Goal: Task Accomplishment & Management: Complete application form

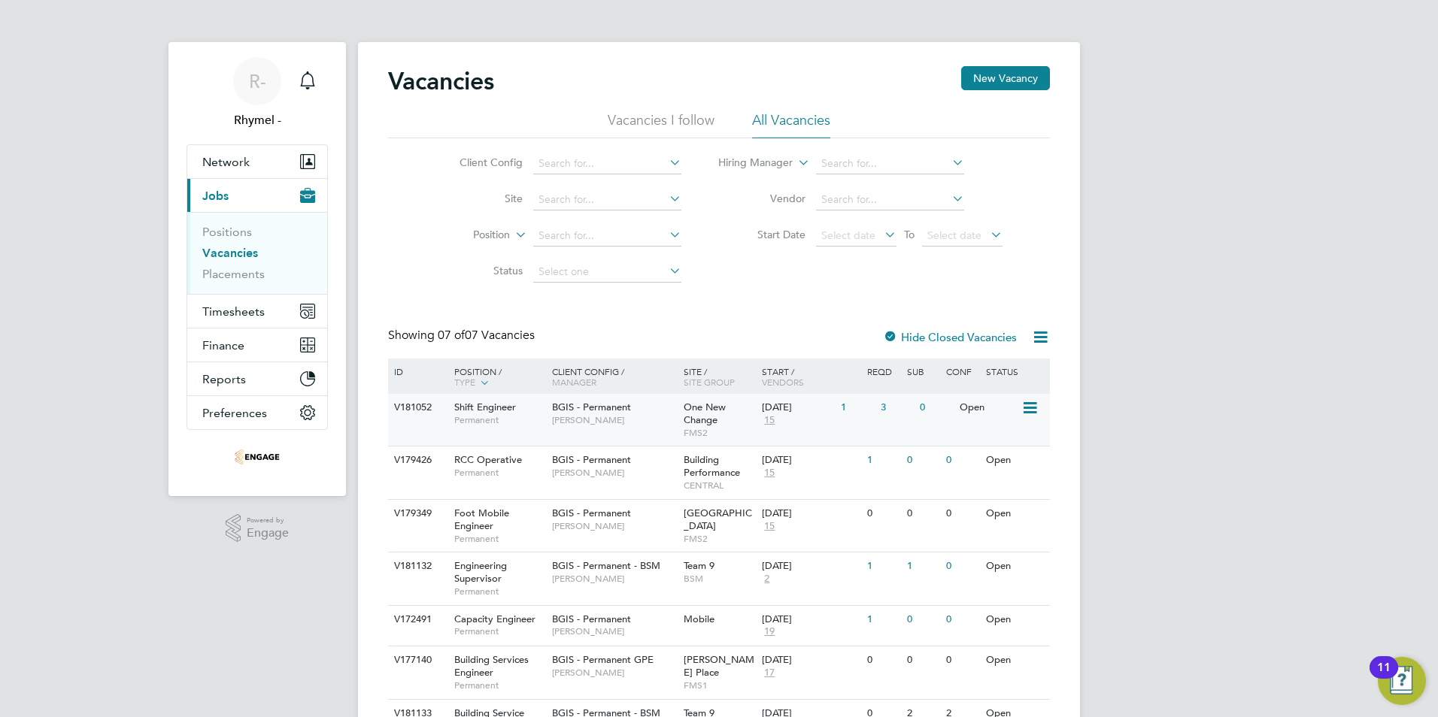
click at [499, 402] on span "Shift Engineer" at bounding box center [485, 407] width 62 height 13
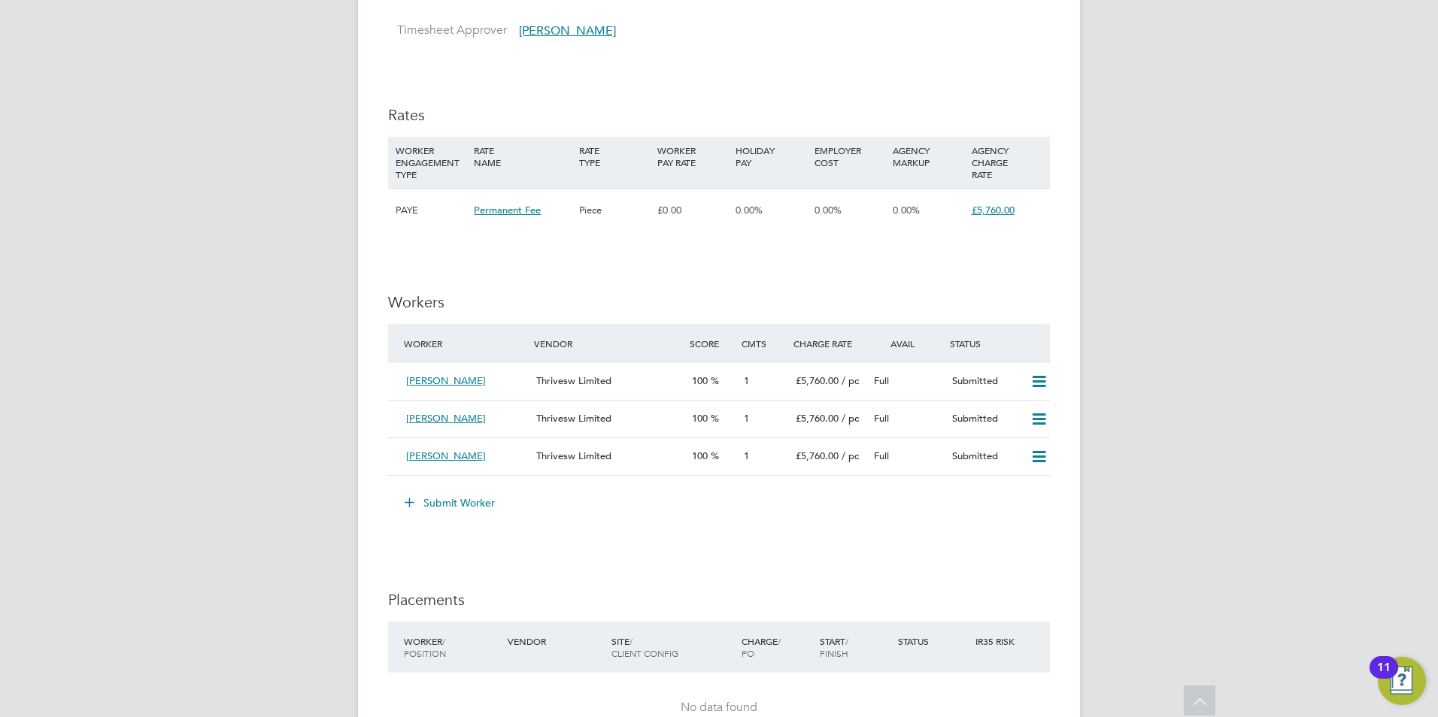
scroll to position [1715, 0]
click at [462, 493] on button "Submit Worker" at bounding box center [450, 502] width 113 height 24
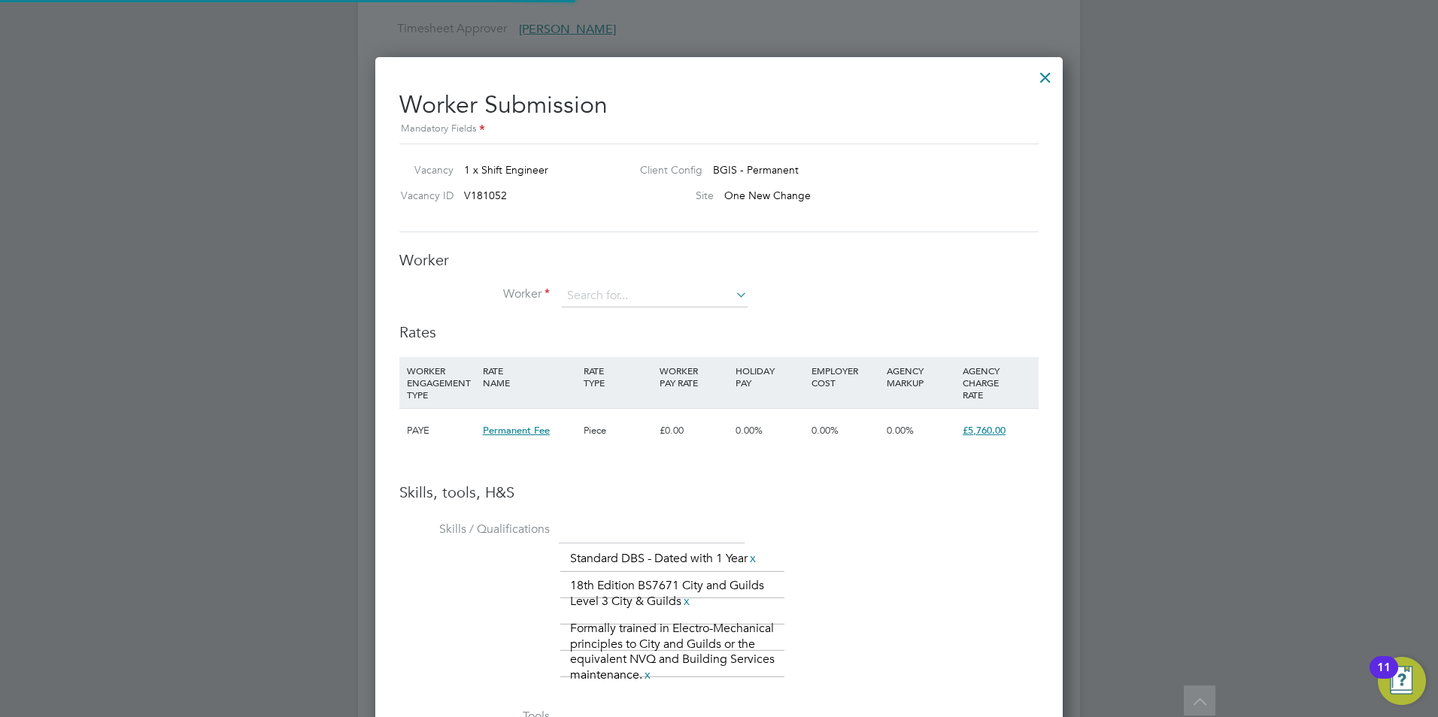
scroll to position [44, 102]
click at [647, 295] on input at bounding box center [655, 296] width 186 height 23
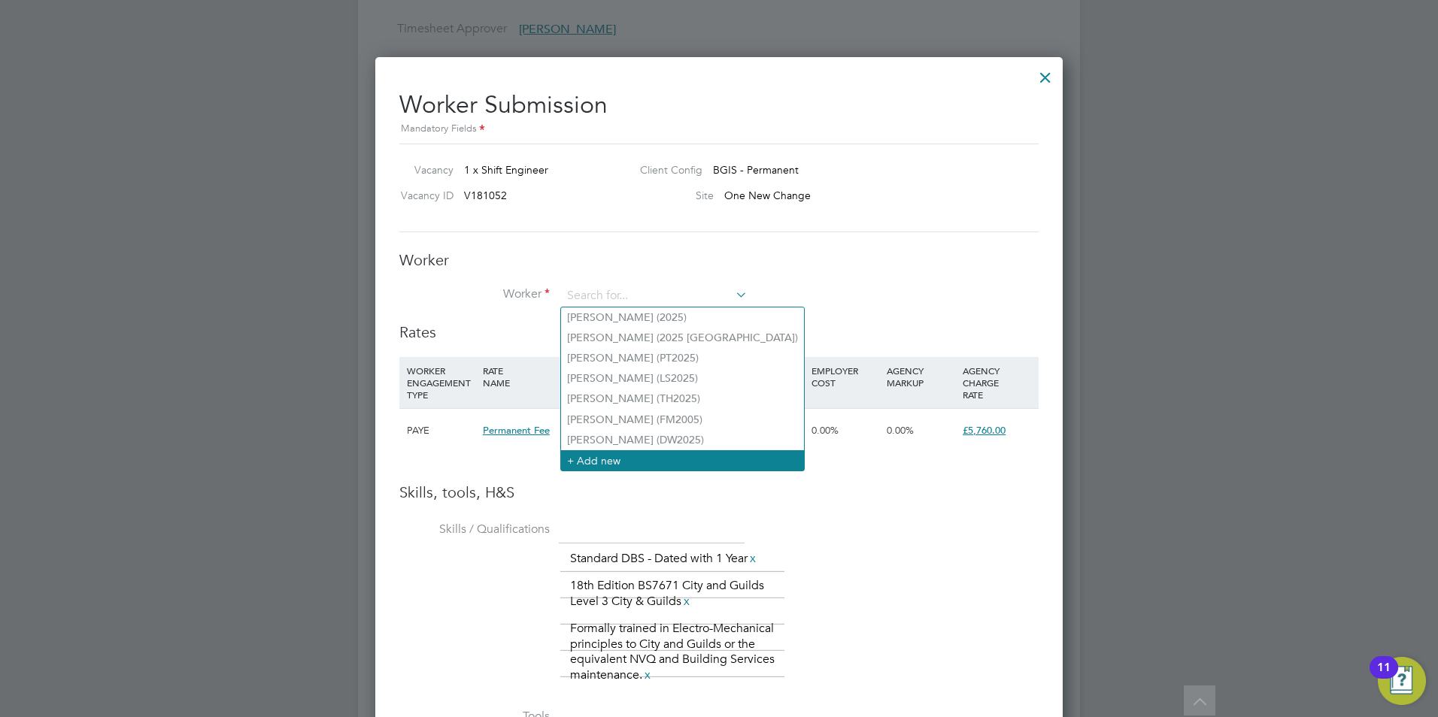
click at [590, 455] on li "+ Add new" at bounding box center [682, 460] width 243 height 20
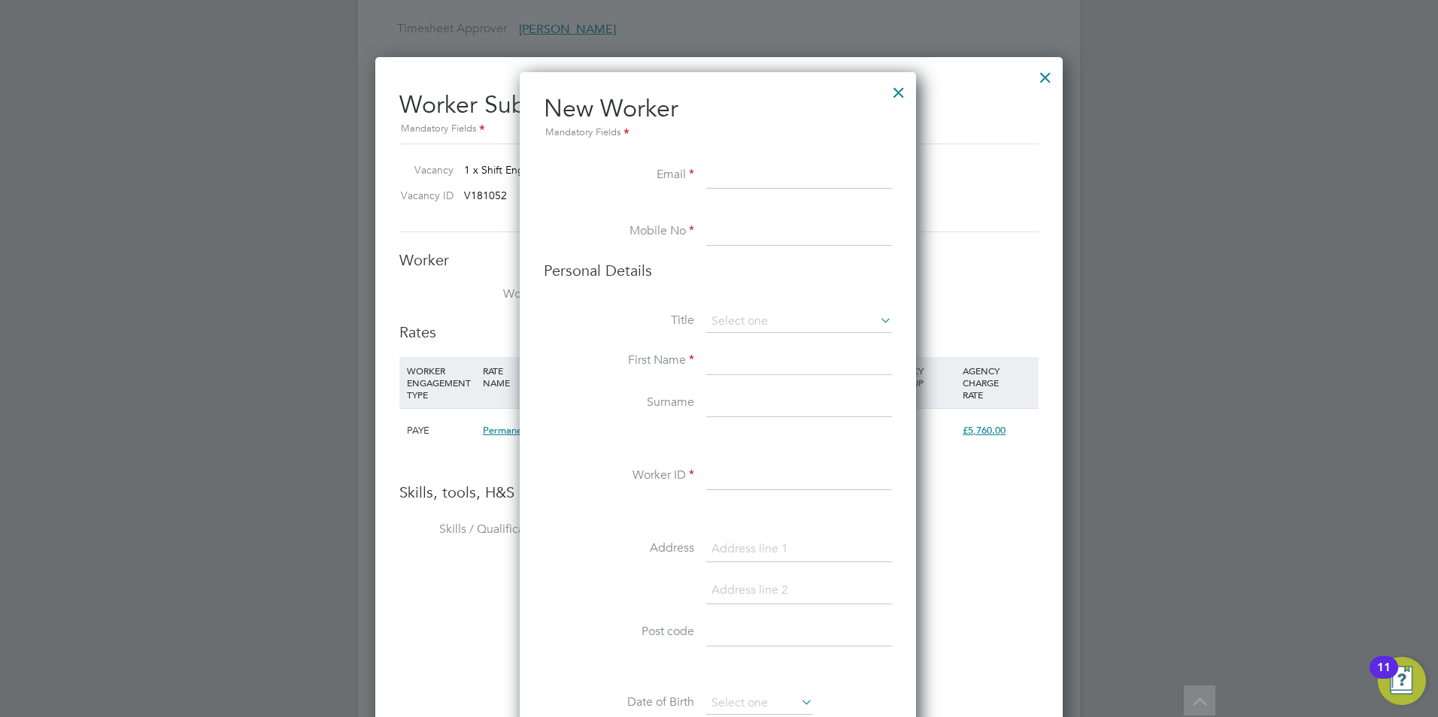
paste input "jermainehaywood@rocketmail.com"
type input "jermainehaywood@rocketmail.com"
click at [713, 229] on input at bounding box center [799, 232] width 186 height 27
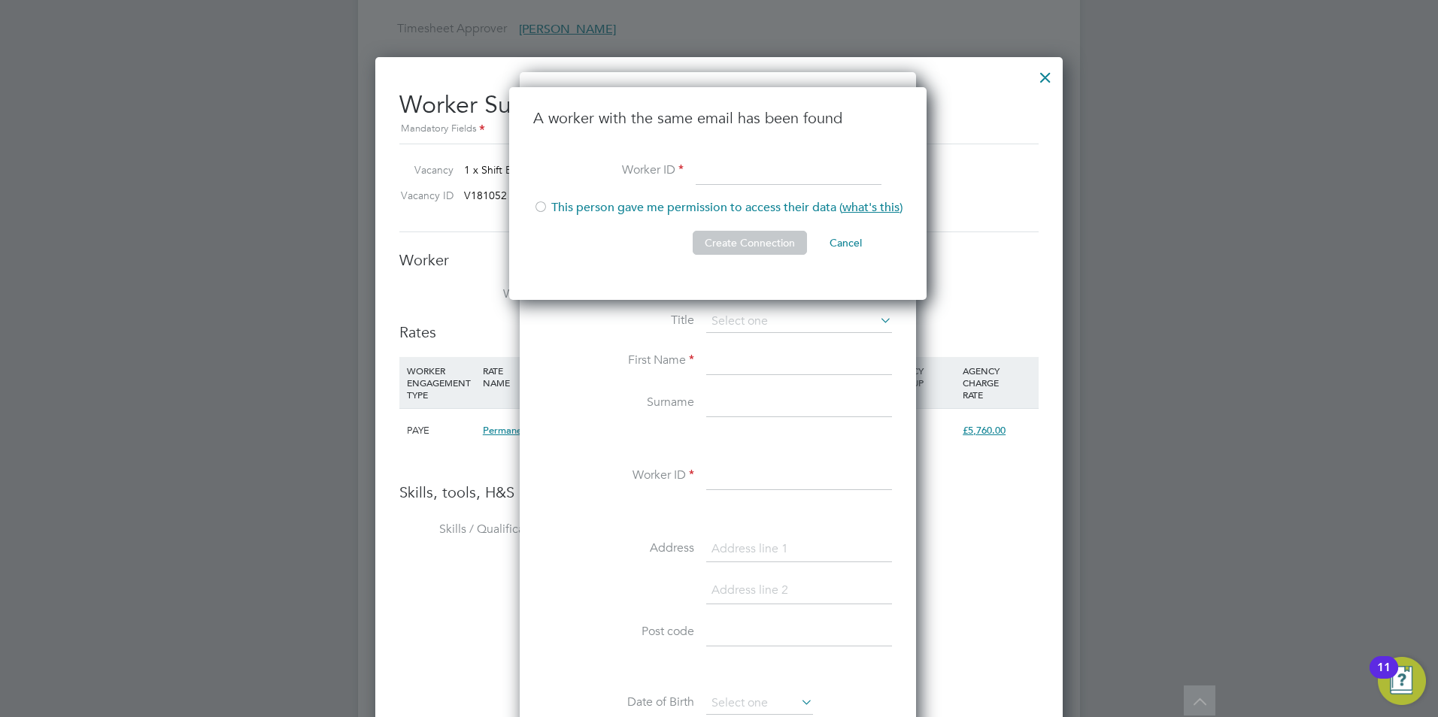
click at [784, 102] on div "A worker with the same email has been found Worker ID This person gave me permi…" at bounding box center [717, 193] width 417 height 213
click at [850, 241] on button "Cancel" at bounding box center [845, 243] width 56 height 24
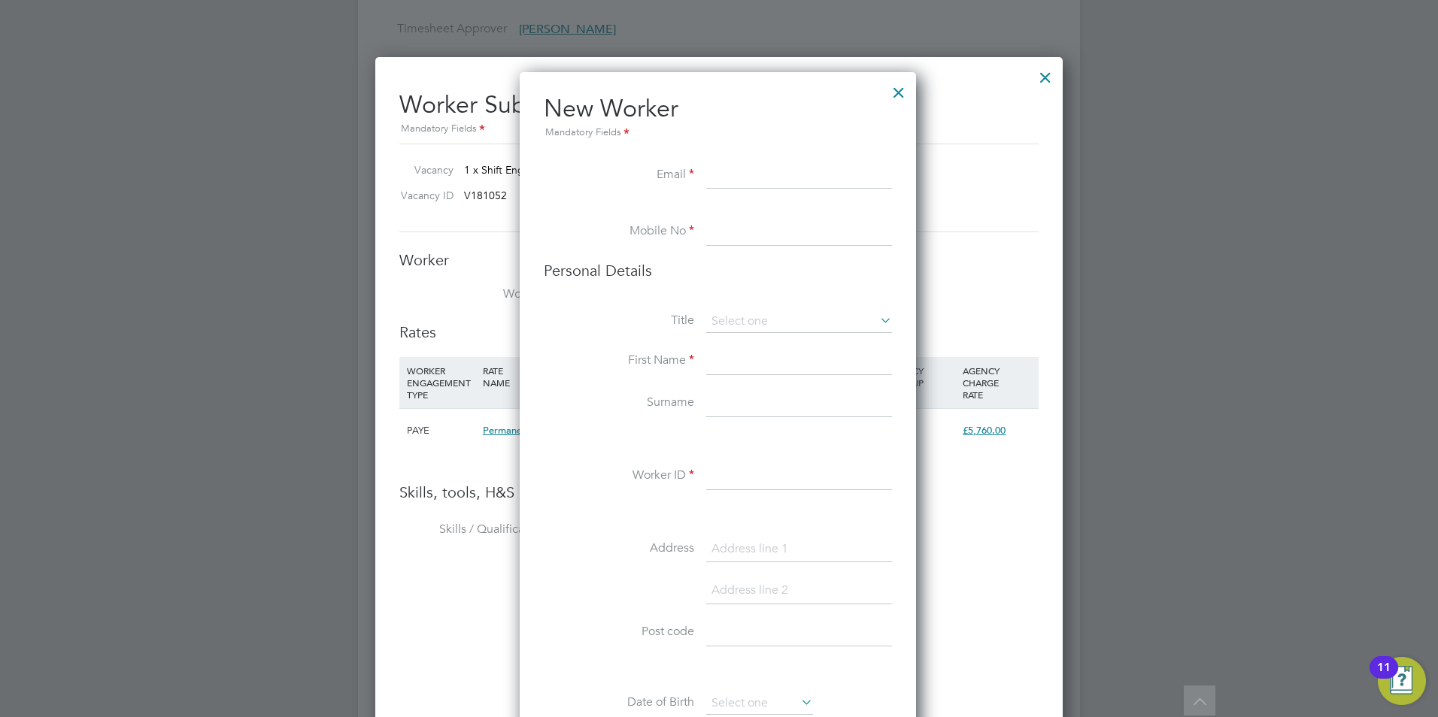
click at [803, 178] on input at bounding box center [799, 175] width 186 height 27
paste input "jermainehaywood@rocketmail.com"
type input "jermainehaywood@rocketmail.com"
click at [781, 233] on input at bounding box center [799, 232] width 186 height 27
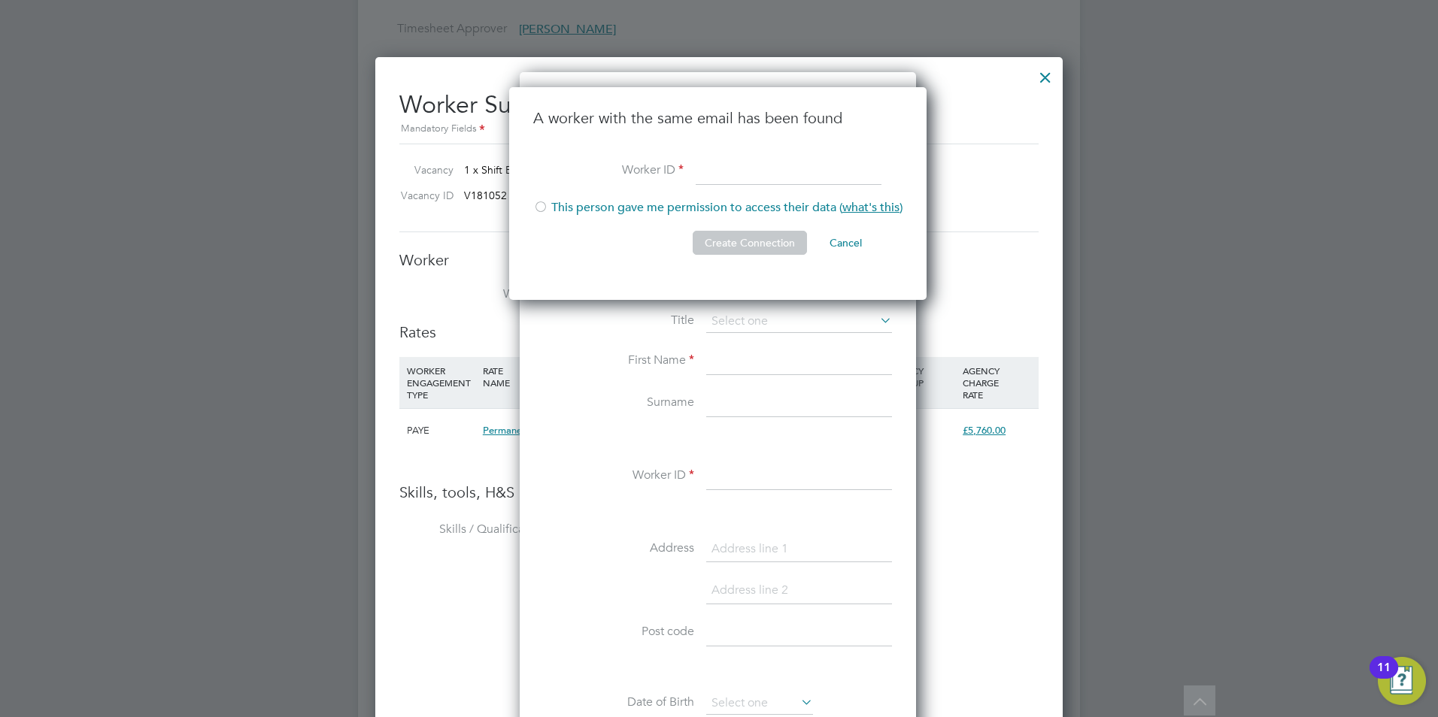
click at [651, 271] on div "A worker with the same email has been found Worker ID This person gave me permi…" at bounding box center [717, 193] width 417 height 213
click at [846, 247] on button "Cancel" at bounding box center [845, 243] width 56 height 24
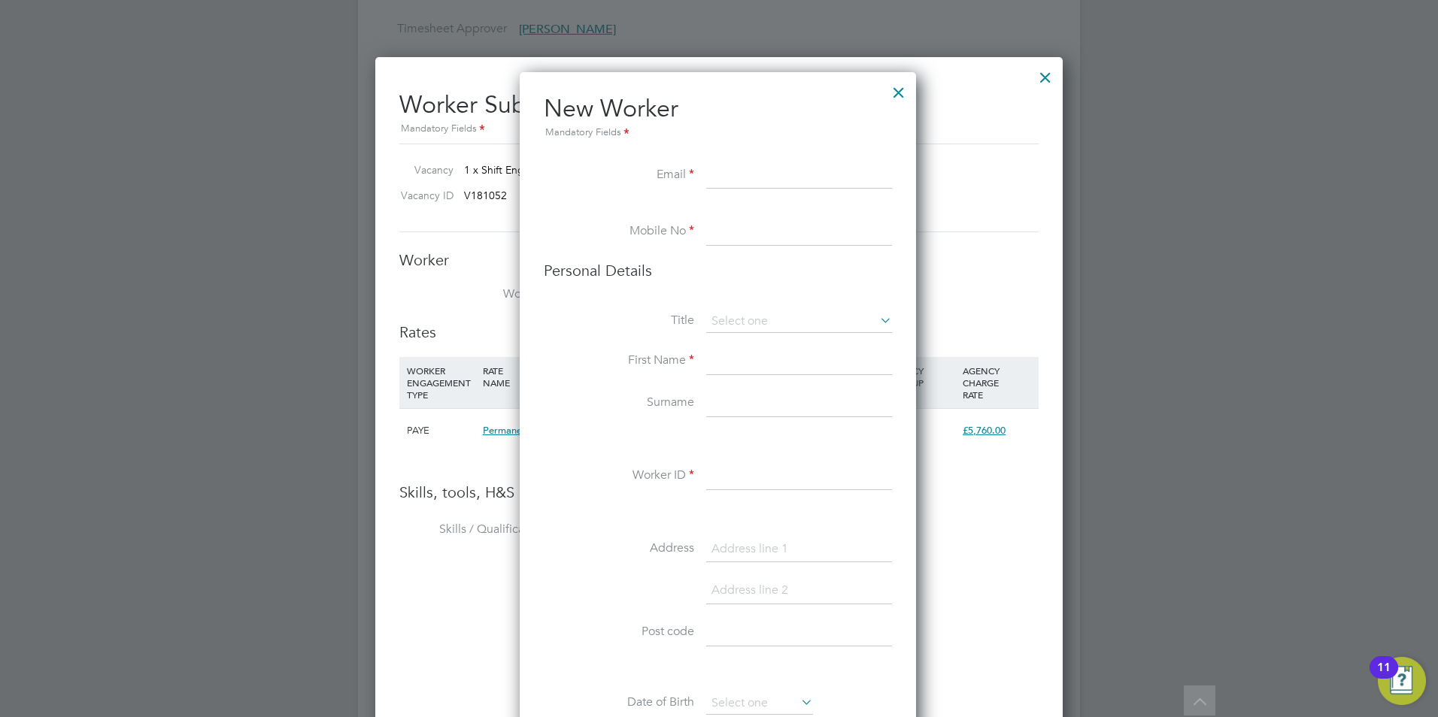
click at [780, 176] on input at bounding box center [799, 175] width 186 height 27
paste input "jermainehaywood@rocketmail.com"
type input "jermainehaywood@rocketmail.com"
click at [772, 236] on input at bounding box center [799, 232] width 186 height 27
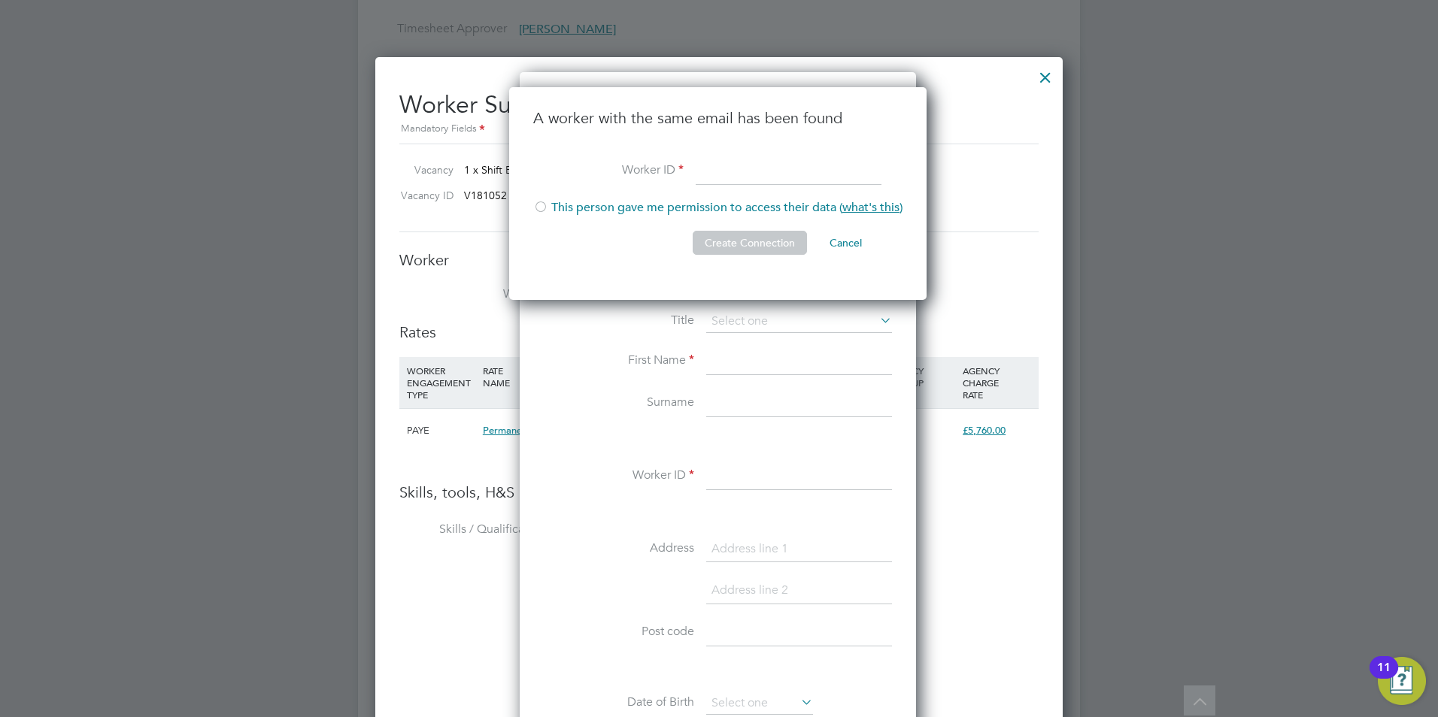
click at [759, 145] on li "A worker with the same email has been found" at bounding box center [717, 133] width 369 height 50
click at [860, 236] on button "Cancel" at bounding box center [845, 243] width 56 height 24
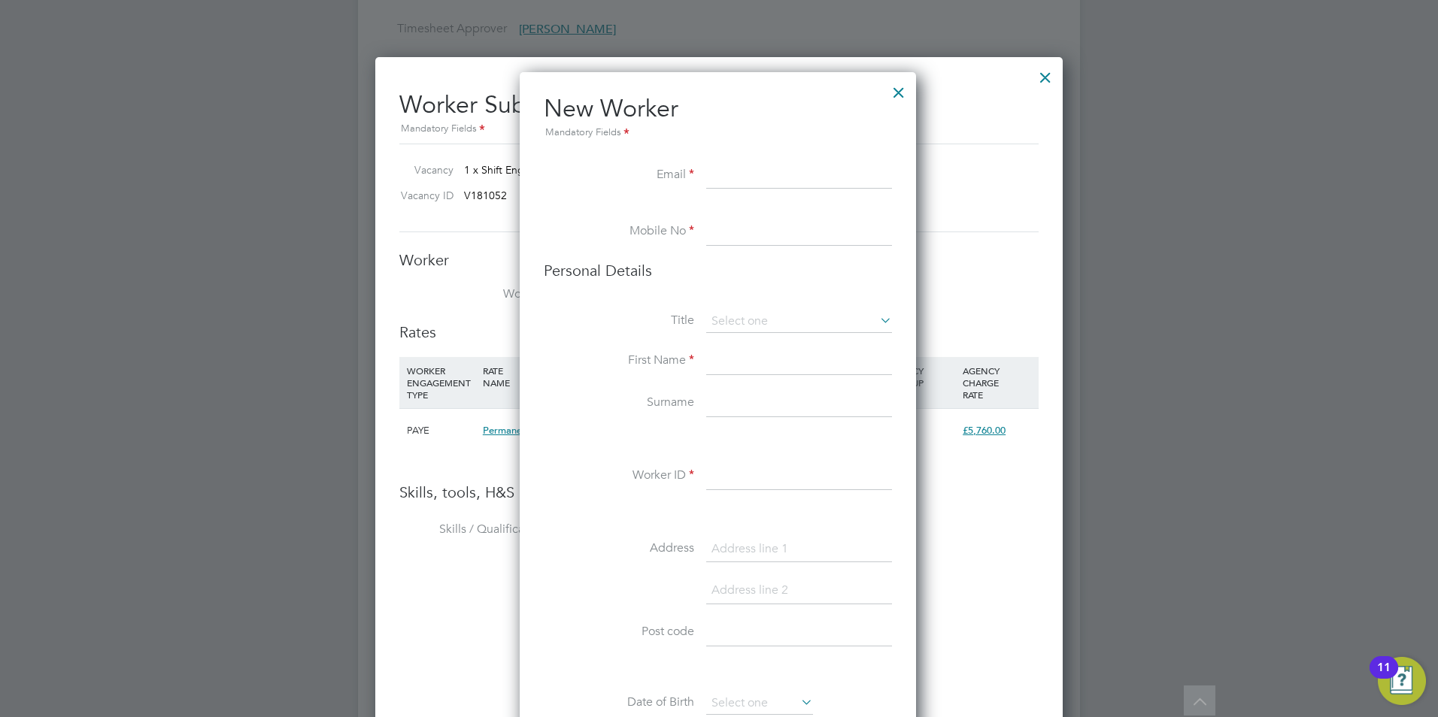
click at [900, 94] on div at bounding box center [898, 88] width 27 height 27
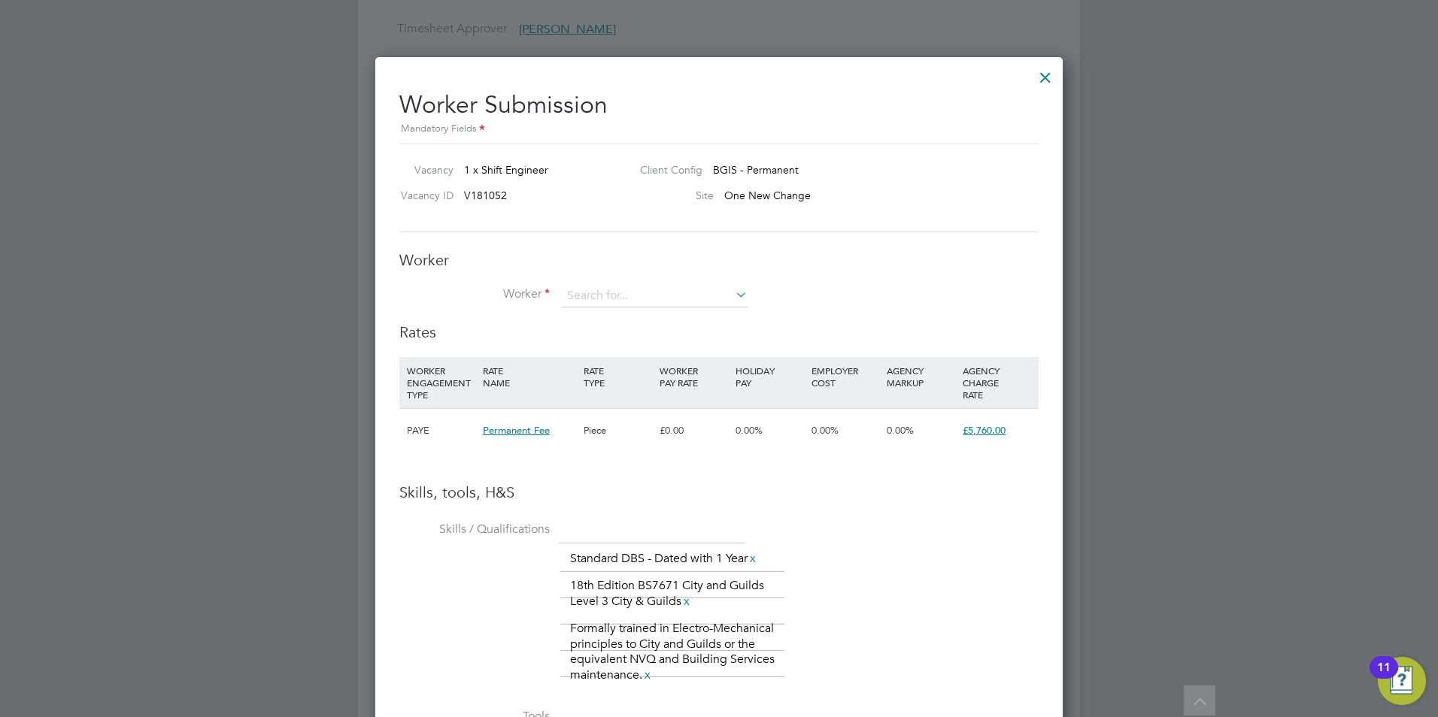
click at [1035, 81] on div at bounding box center [1045, 73] width 27 height 27
